Goal: Information Seeking & Learning: Learn about a topic

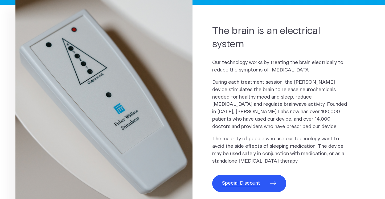
scroll to position [281, 0]
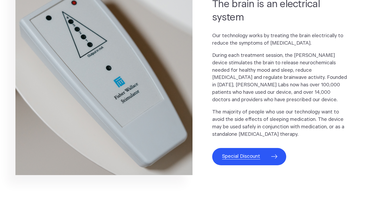
click at [233, 156] on span "Special Discount" at bounding box center [241, 156] width 38 height 7
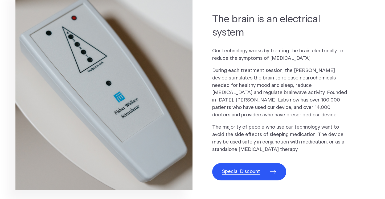
scroll to position [263, 0]
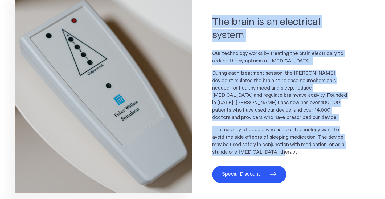
drag, startPoint x: 211, startPoint y: 14, endPoint x: 285, endPoint y: 153, distance: 158.1
click at [285, 153] on section "The brain is an electrical system Our technology works by treating the brain el…" at bounding box center [192, 104] width 385 height 217
copy div "The brain is an electrical system Our technology works by treating the brain el…"
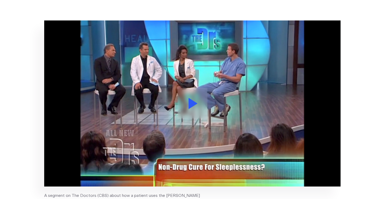
scroll to position [1102, 0]
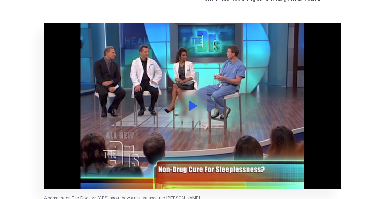
click at [193, 104] on icon at bounding box center [193, 106] width 9 height 11
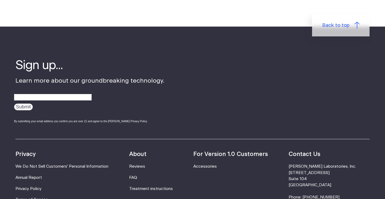
scroll to position [92, 0]
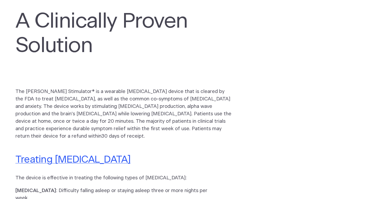
scroll to position [122, 0]
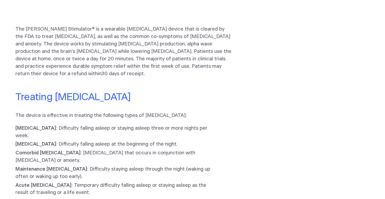
click at [70, 92] on link "Treating Insomnia" at bounding box center [72, 97] width 115 height 10
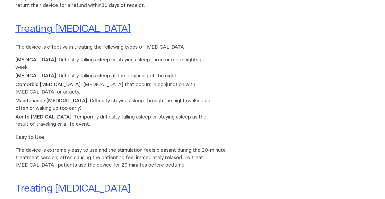
scroll to position [252, 0]
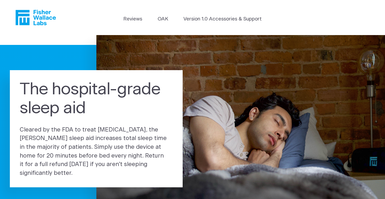
drag, startPoint x: 18, startPoint y: 78, endPoint x: 38, endPoint y: 172, distance: 96.0
click at [38, 172] on div "The hospital-grade sleep aid Cleared by the FDA to treat insomnia, the Fisher W…" at bounding box center [96, 129] width 173 height 118
copy div "The hospital-grade sleep aid Cleared by the FDA to treat insomnia, the Fisher W…"
click at [38, 17] on icon "Fisher Wallace" at bounding box center [35, 17] width 40 height 15
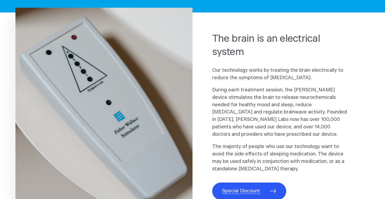
scroll to position [247, 0]
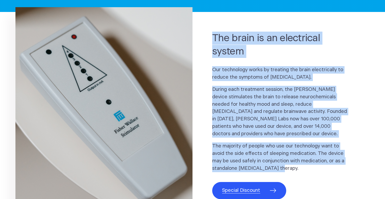
drag, startPoint x: 211, startPoint y: 28, endPoint x: 291, endPoint y: 168, distance: 161.2
click at [291, 168] on section "The brain is an electrical system Our technology works by treating the brain el…" at bounding box center [192, 120] width 385 height 217
copy div "The brain is an electrical system Our technology works by treating the brain el…"
click at [255, 190] on span "Special Discount" at bounding box center [241, 190] width 38 height 7
